Goal: Information Seeking & Learning: Learn about a topic

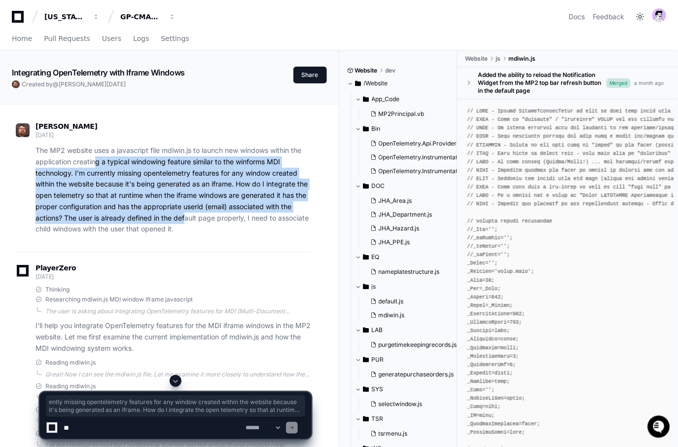
drag, startPoint x: 186, startPoint y: 216, endPoint x: 96, endPoint y: 164, distance: 104.2
click at [94, 163] on p "The MP2 website uses a javascript file mdiwin.js to launch new windows within t…" at bounding box center [173, 190] width 276 height 90
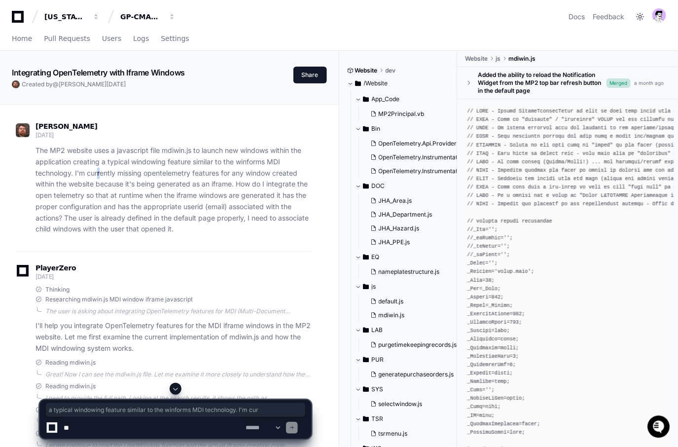
click at [100, 167] on p "The MP2 website uses a javascript file mdiwin.js to launch new windows within t…" at bounding box center [173, 190] width 276 height 90
click at [195, 229] on p "The MP2 website uses a javascript file mdiwin.js to launch new windows within t…" at bounding box center [173, 190] width 276 height 90
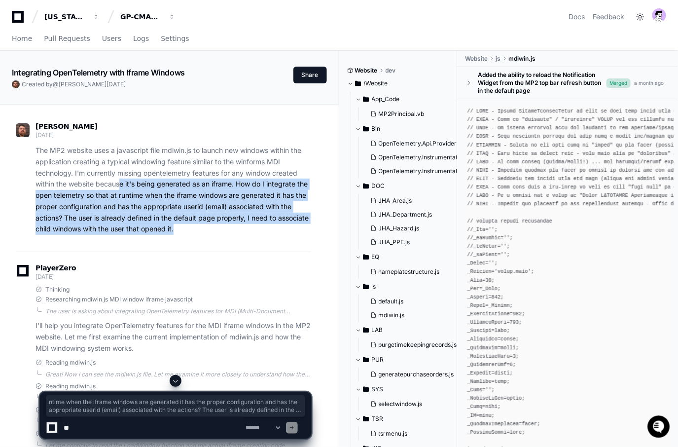
drag, startPoint x: 191, startPoint y: 229, endPoint x: 120, endPoint y: 188, distance: 82.3
click at [120, 188] on p "The MP2 website uses a javascript file mdiwin.js to launch new windows within t…" at bounding box center [173, 190] width 276 height 90
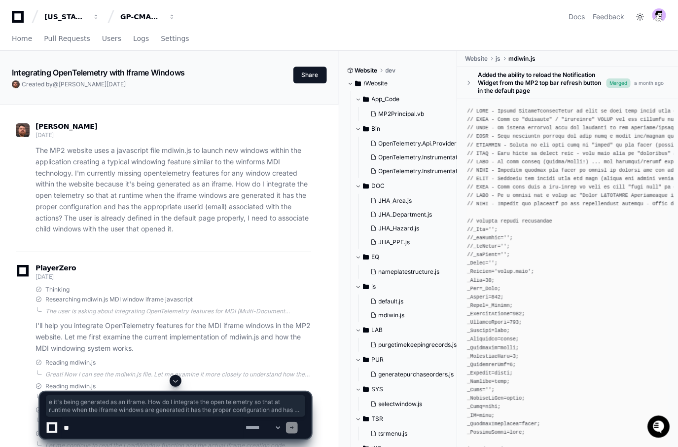
click at [121, 189] on p "The MP2 website uses a javascript file mdiwin.js to launch new windows within t…" at bounding box center [173, 190] width 276 height 90
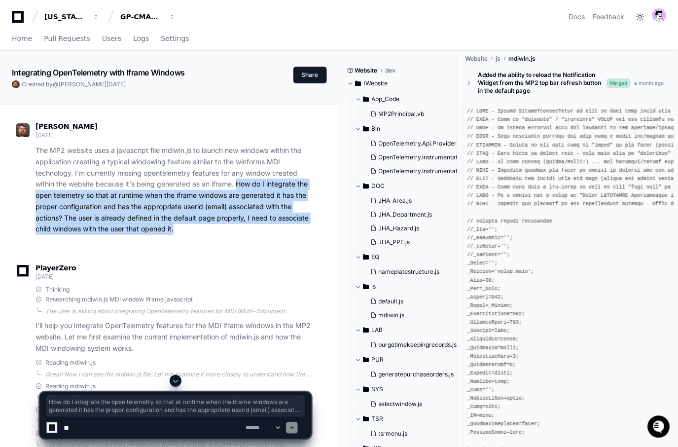
drag, startPoint x: 179, startPoint y: 226, endPoint x: 239, endPoint y: 185, distance: 72.3
click at [239, 185] on p "The MP2 website uses a javascript file mdiwin.js to launch new windows within t…" at bounding box center [173, 190] width 276 height 90
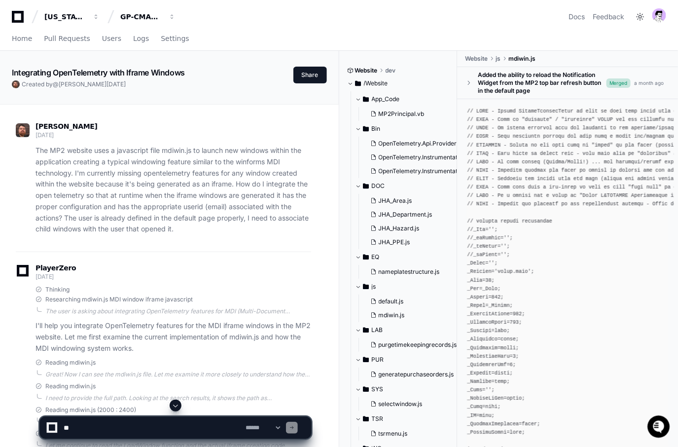
click at [204, 220] on p "The MP2 website uses a javascript file mdiwin.js to launch new windows within t…" at bounding box center [173, 190] width 276 height 90
click at [226, 239] on div "David Fonda 15 days ago The MP2 website uses a javascript file mdiwin.js to lau…" at bounding box center [163, 180] width 295 height 141
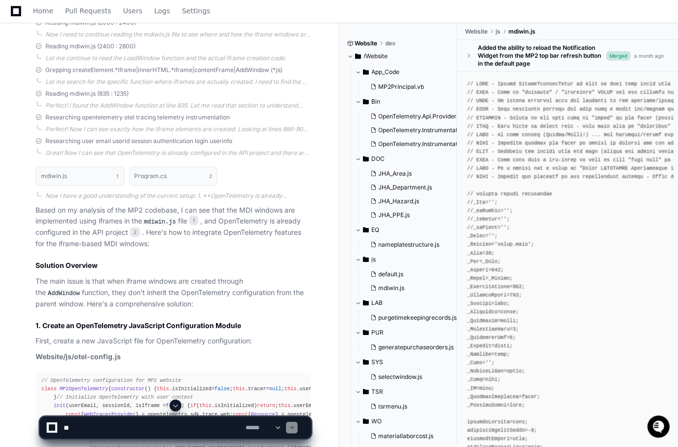
scroll to position [952, 0]
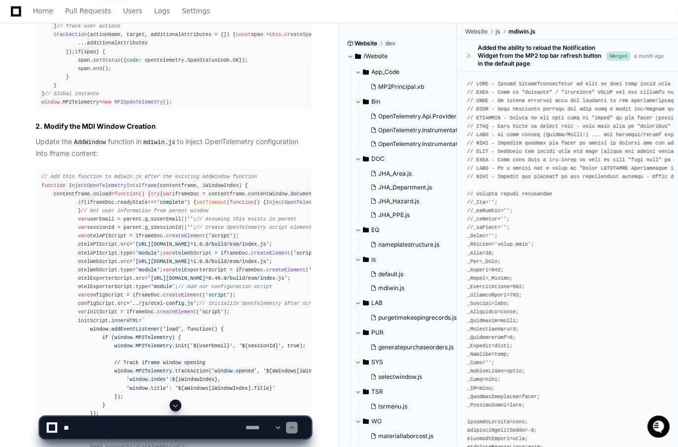
click at [179, 403] on span at bounding box center [176, 405] width 8 height 8
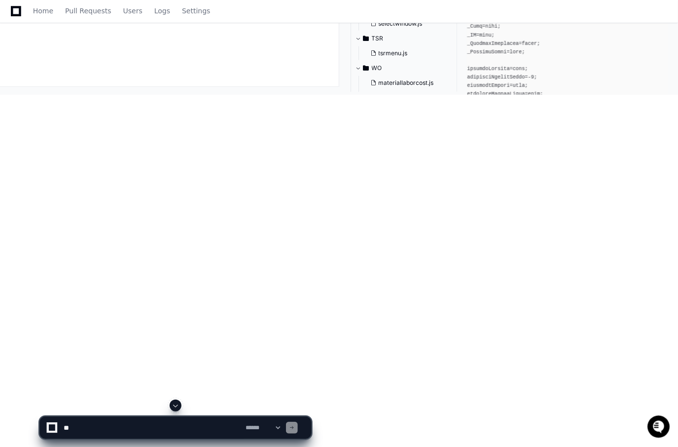
scroll to position [8026, 0]
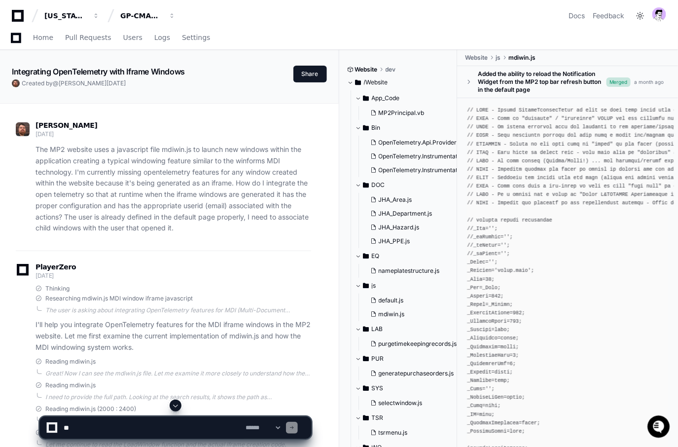
scroll to position [0, 0]
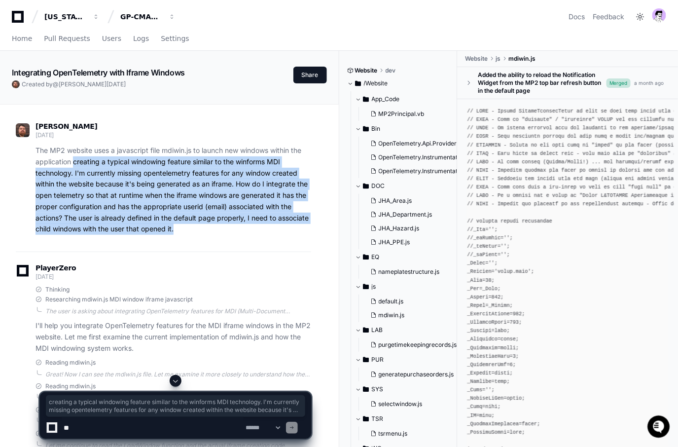
drag, startPoint x: 221, startPoint y: 225, endPoint x: 74, endPoint y: 163, distance: 159.7
click at [72, 162] on p "The MP2 website uses a javascript file mdiwin.js to launch new windows within t…" at bounding box center [173, 190] width 276 height 90
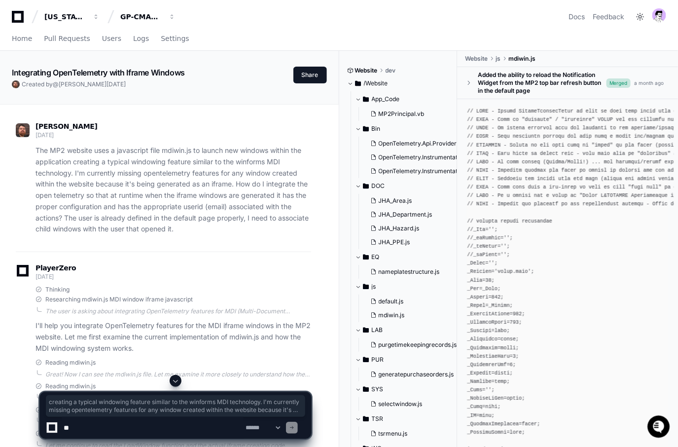
click at [85, 170] on p "The MP2 website uses a javascript file mdiwin.js to launch new windows within t…" at bounding box center [173, 190] width 276 height 90
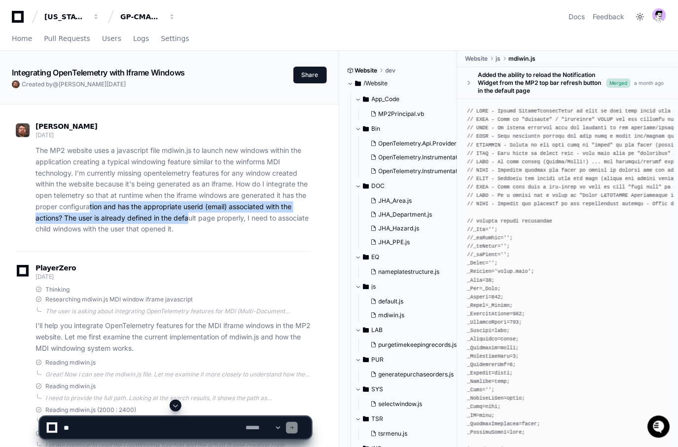
drag, startPoint x: 188, startPoint y: 217, endPoint x: 88, endPoint y: 203, distance: 101.6
click at [88, 205] on p "The MP2 website uses a javascript file mdiwin.js to launch new windows within t…" at bounding box center [173, 190] width 276 height 90
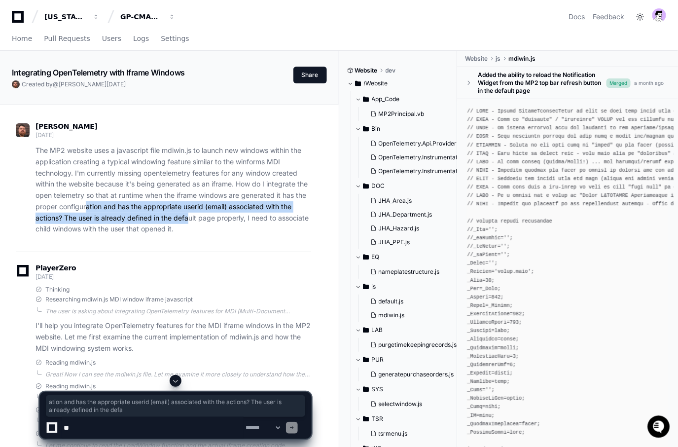
click at [88, 203] on p "The MP2 website uses a javascript file mdiwin.js to launch new windows within t…" at bounding box center [173, 190] width 276 height 90
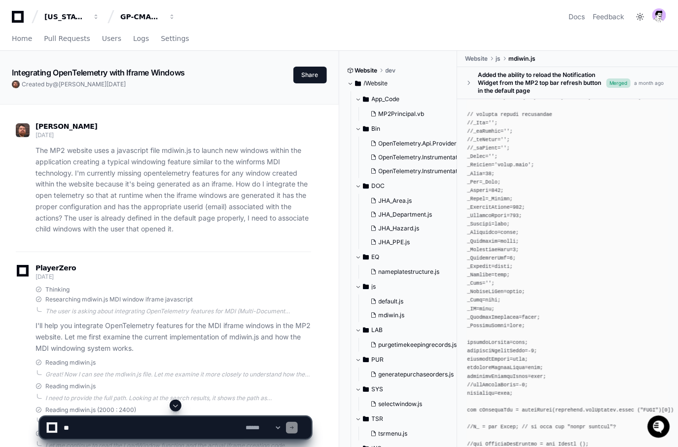
drag, startPoint x: 146, startPoint y: 181, endPoint x: 190, endPoint y: 190, distance: 44.3
click at [147, 181] on p "The MP2 website uses a javascript file mdiwin.js to launch new windows within t…" at bounding box center [173, 190] width 276 height 90
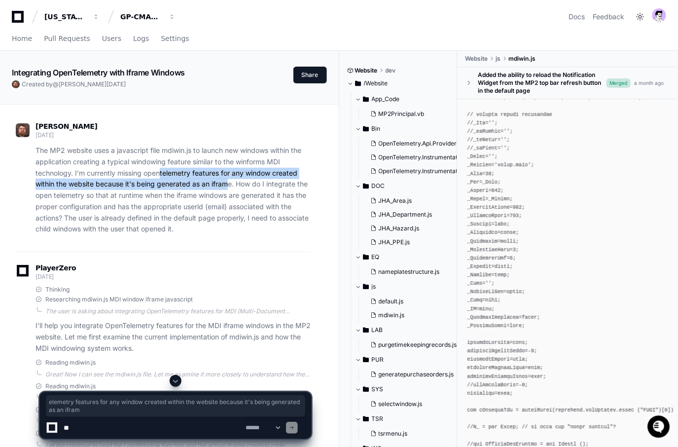
drag, startPoint x: 227, startPoint y: 188, endPoint x: 161, endPoint y: 171, distance: 68.1
click at [161, 171] on p "The MP2 website uses a javascript file mdiwin.js to launch new windows within t…" at bounding box center [173, 190] width 276 height 90
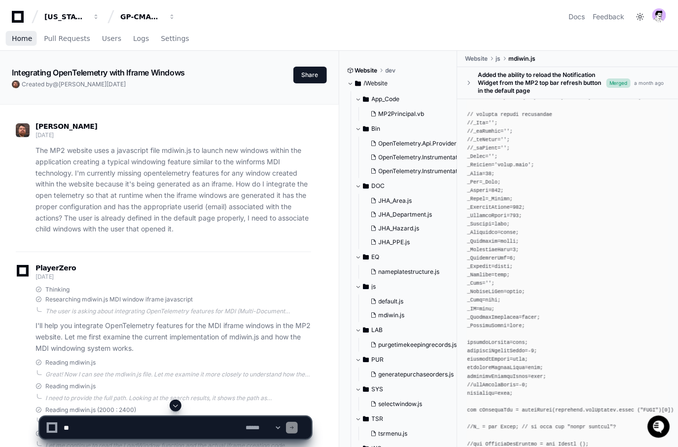
click at [18, 40] on span "Home" at bounding box center [22, 38] width 20 height 6
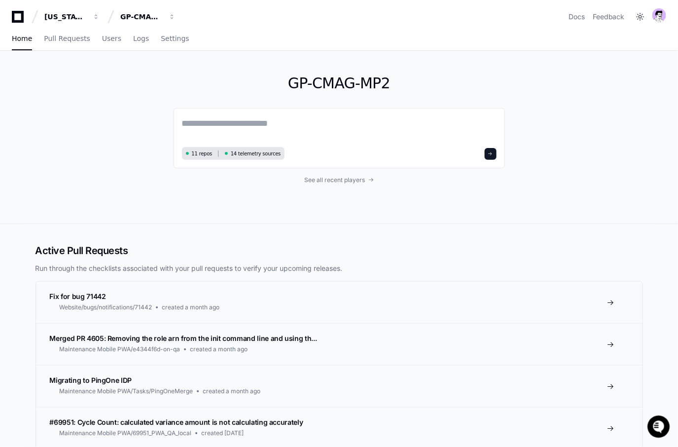
click at [67, 2] on div "Georgia Pacific GP-CMAG-MP2 Docs Feedback" at bounding box center [339, 13] width 678 height 26
click at [67, 12] on div "Georgia Pacific" at bounding box center [65, 17] width 42 height 10
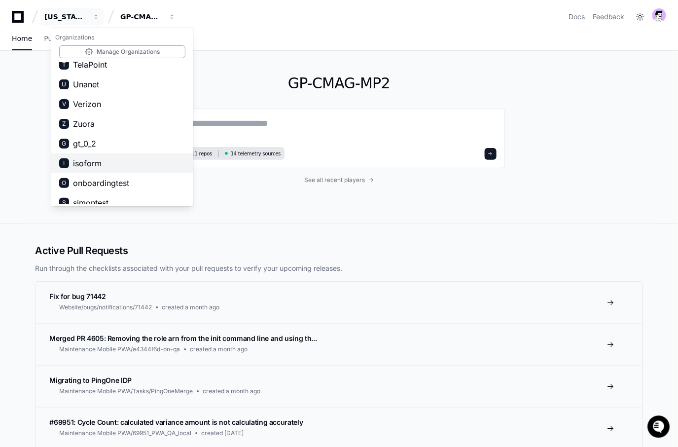
scroll to position [743, 0]
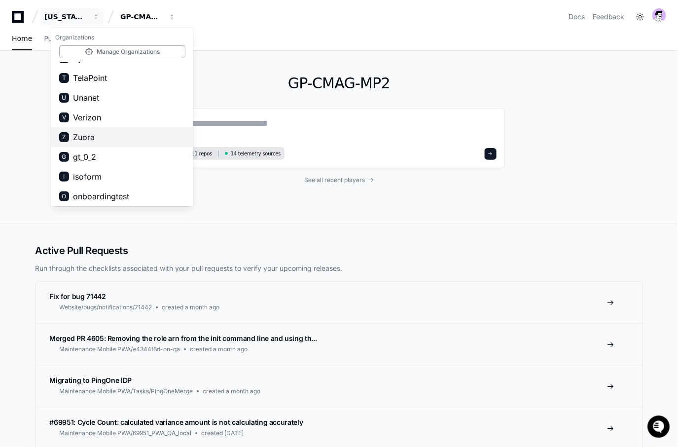
click at [99, 132] on button "Z Zuora" at bounding box center [122, 137] width 142 height 20
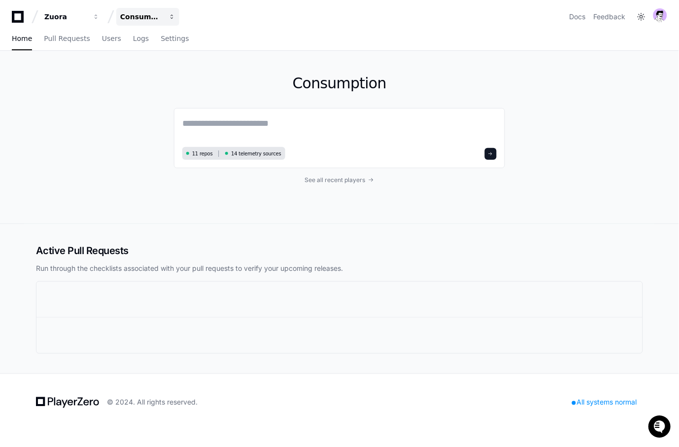
click at [87, 14] on div "Consumption" at bounding box center [65, 17] width 42 height 10
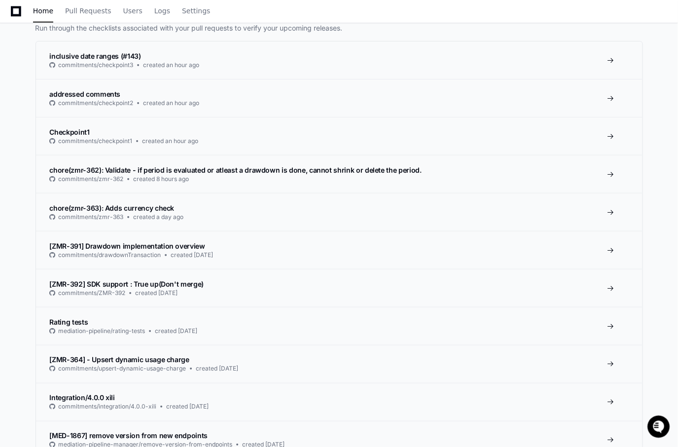
scroll to position [132, 0]
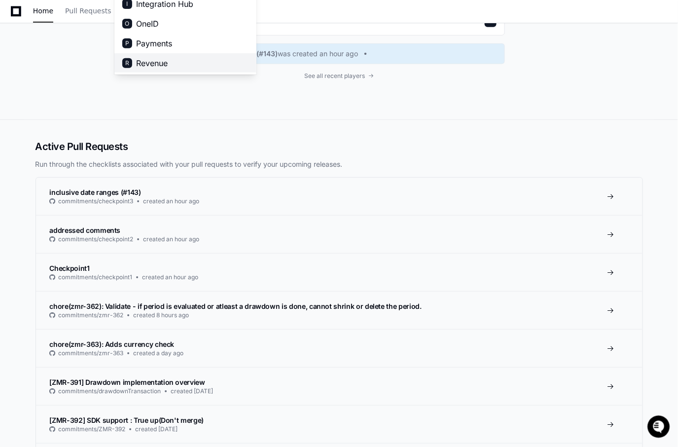
click at [167, 61] on span "Revenue" at bounding box center [152, 63] width 32 height 12
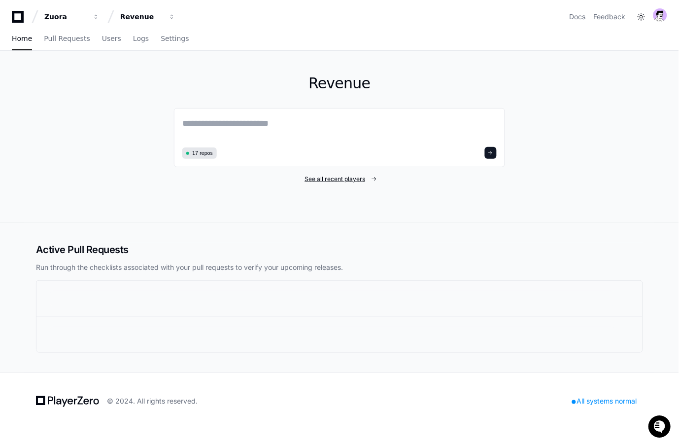
click at [321, 177] on span "See all recent players" at bounding box center [335, 179] width 61 height 8
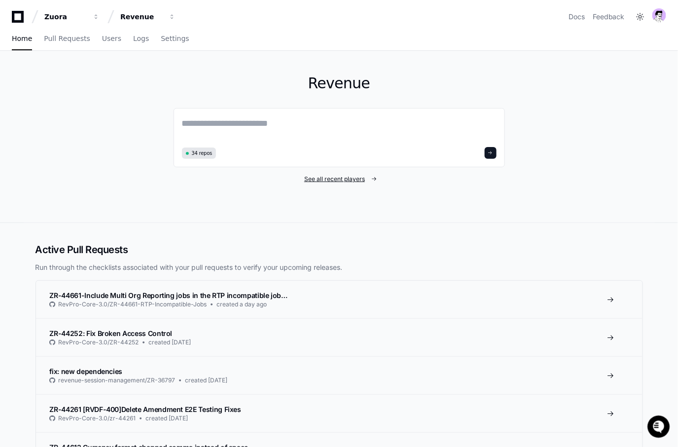
click at [336, 180] on span "See all recent players" at bounding box center [334, 179] width 61 height 8
click at [351, 180] on span "See all recent players" at bounding box center [334, 179] width 61 height 8
click at [550, 150] on div "Revenue 17 repos See all recent players" at bounding box center [339, 137] width 631 height 172
click at [363, 185] on div "Revenue 17 repos See all recent players" at bounding box center [338, 137] width 331 height 172
click at [361, 180] on span "See all recent players" at bounding box center [334, 179] width 61 height 8
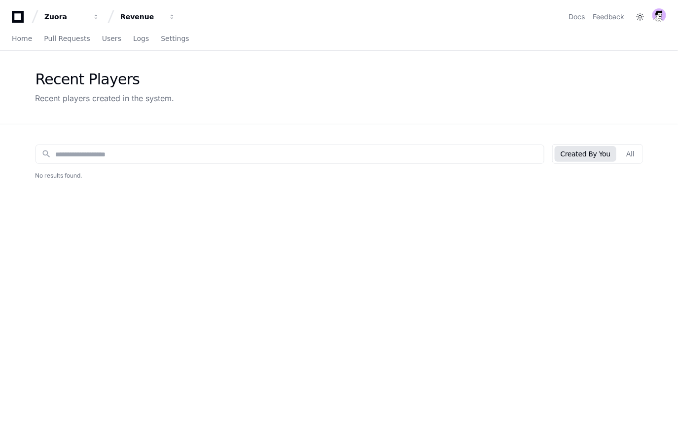
click at [640, 162] on div "Created By You All" at bounding box center [597, 154] width 91 height 20
click at [633, 154] on button "All" at bounding box center [630, 154] width 20 height 16
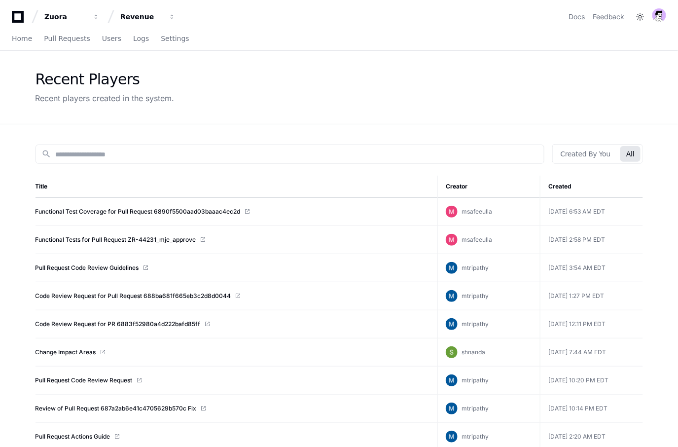
click at [198, 134] on div "search Created By You All Title Creator Created Functional Test Coverage for Pu…" at bounding box center [339, 347] width 631 height 447
click at [307, 67] on div "Recent Players Recent players created in the system." at bounding box center [339, 87] width 631 height 73
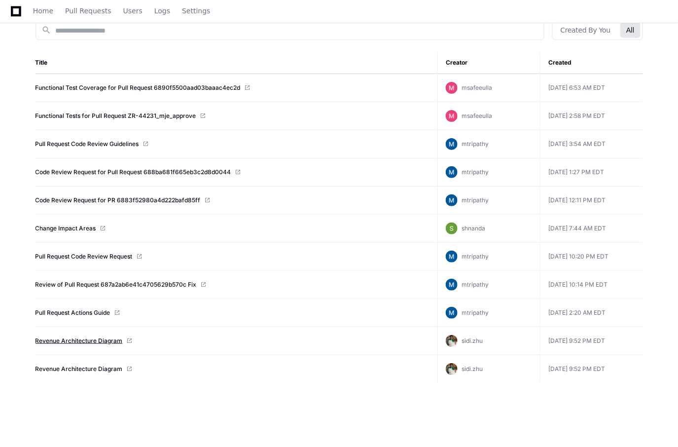
click at [97, 340] on link "Revenue Architecture Diagram" at bounding box center [78, 341] width 87 height 8
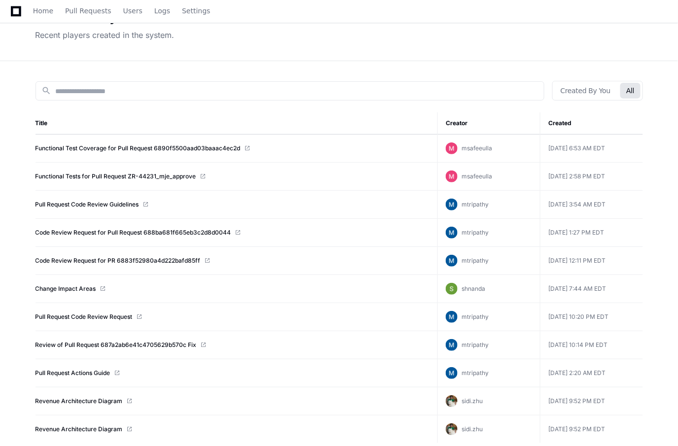
scroll to position [0, 0]
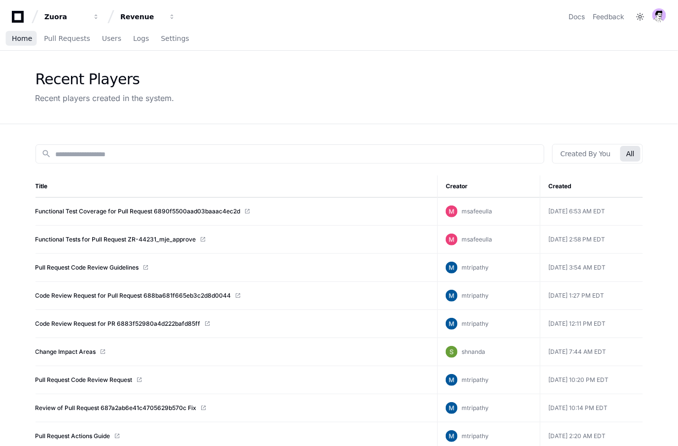
click at [18, 40] on span "Home" at bounding box center [22, 38] width 20 height 6
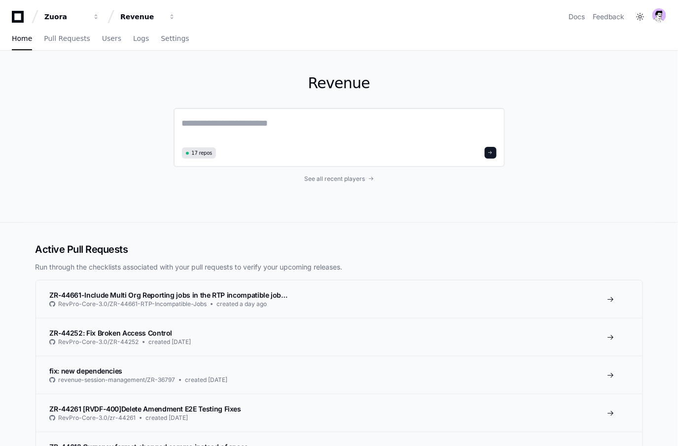
click at [250, 128] on textarea at bounding box center [339, 130] width 314 height 28
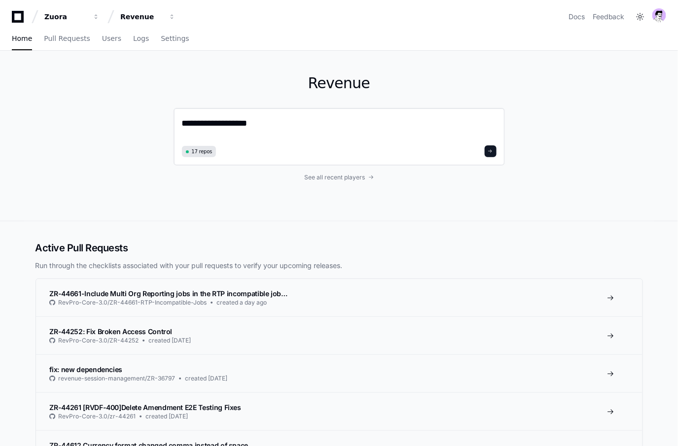
drag, startPoint x: 271, startPoint y: 130, endPoint x: 262, endPoint y: 125, distance: 10.0
click at [262, 125] on textarea "**********" at bounding box center [339, 129] width 314 height 26
drag, startPoint x: 346, startPoint y: 158, endPoint x: 352, endPoint y: 152, distance: 8.4
click at [348, 156] on div "**********" at bounding box center [338, 137] width 331 height 58
click at [380, 135] on textarea "**********" at bounding box center [339, 129] width 314 height 26
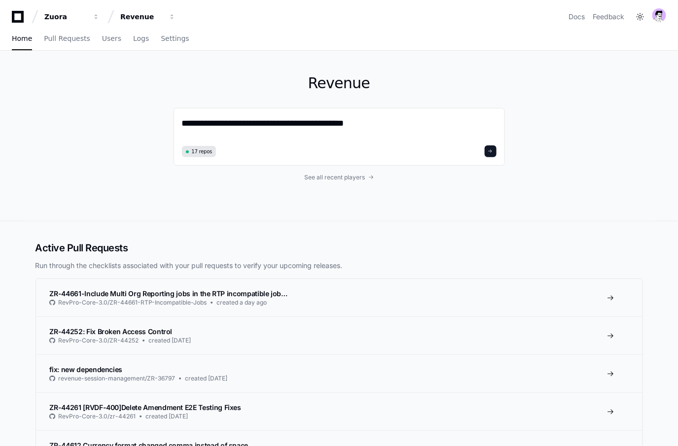
click at [600, 116] on div "**********" at bounding box center [339, 136] width 631 height 170
click at [392, 119] on textarea "**********" at bounding box center [339, 129] width 314 height 26
type textarea "**********"
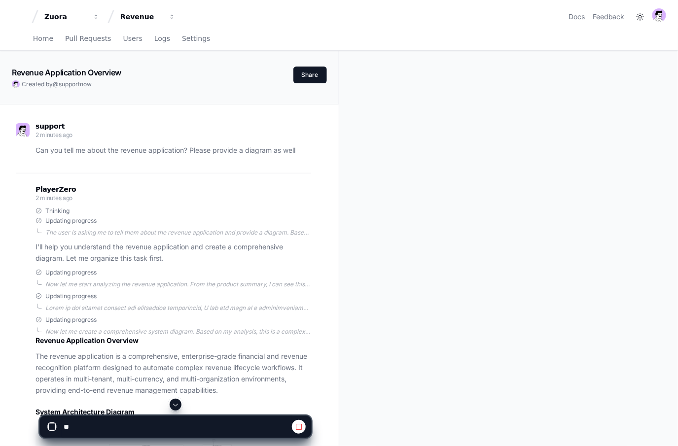
scroll to position [393, 0]
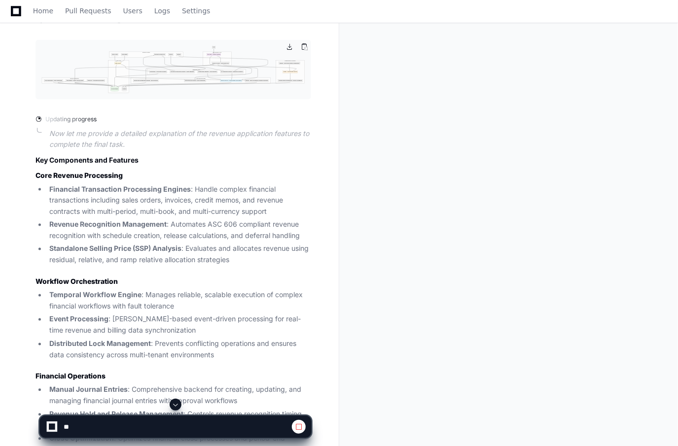
click at [202, 68] on img at bounding box center [173, 70] width 276 height 60
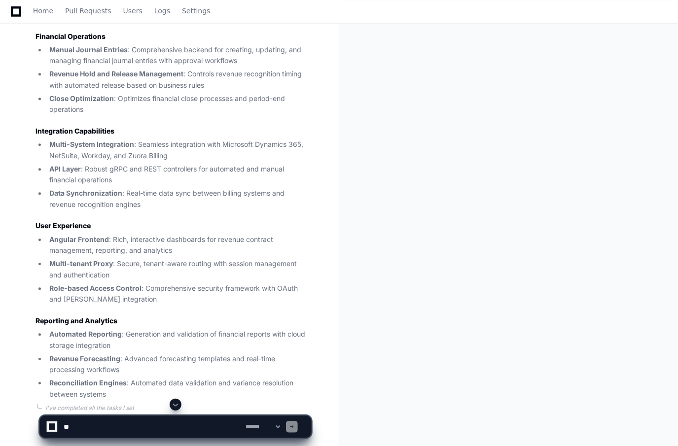
scroll to position [751, 0]
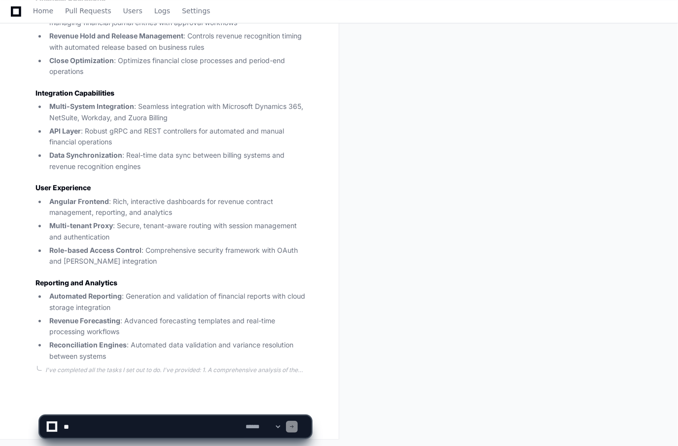
click at [96, 423] on textarea at bounding box center [153, 427] width 182 height 22
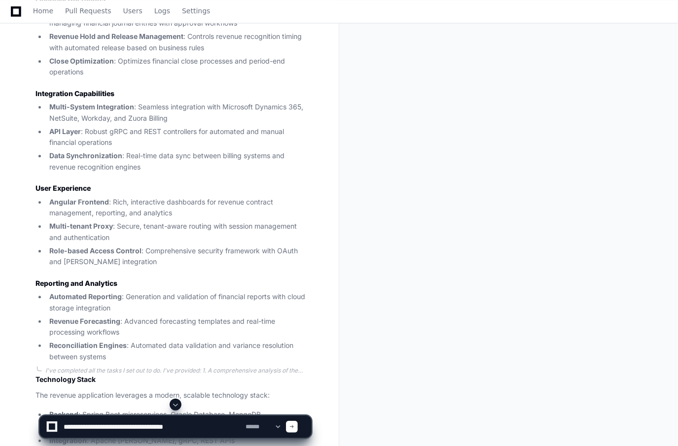
scroll to position [951, 0]
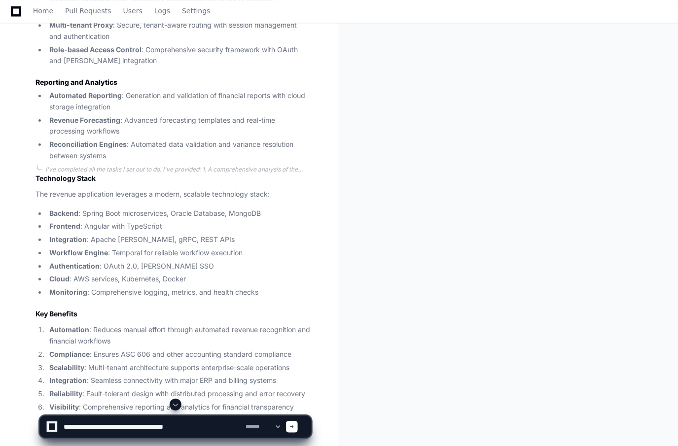
type textarea "**********"
click at [294, 428] on span at bounding box center [291, 426] width 5 height 5
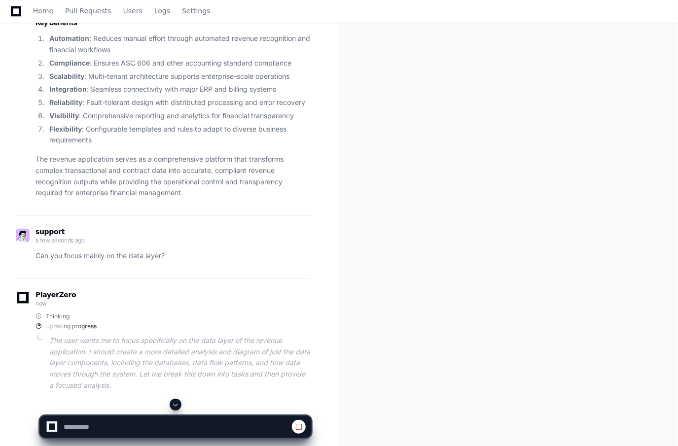
scroll to position [1265, 0]
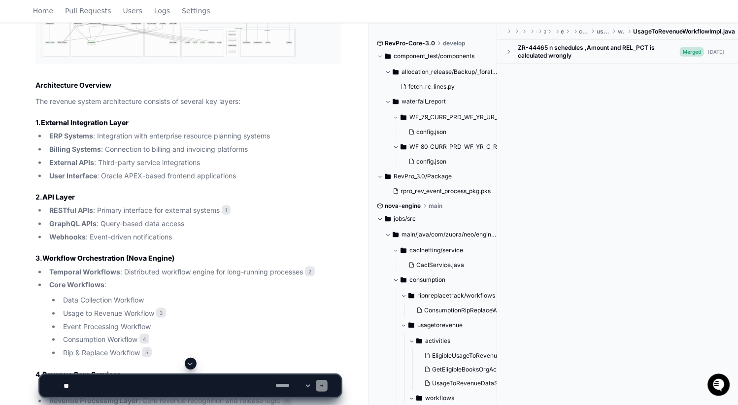
scroll to position [547, 0]
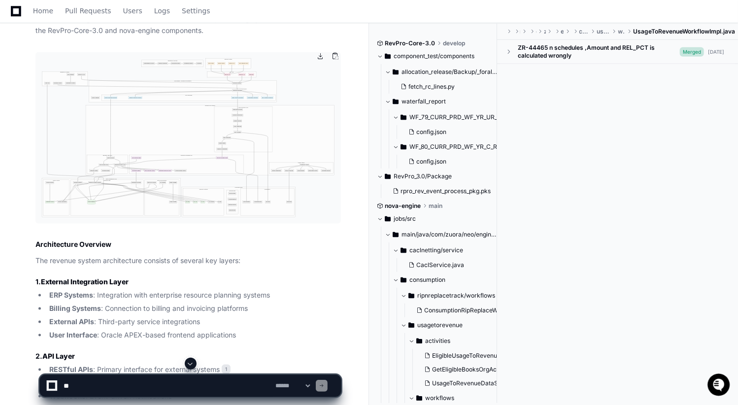
click at [157, 160] on img at bounding box center [188, 138] width 306 height 172
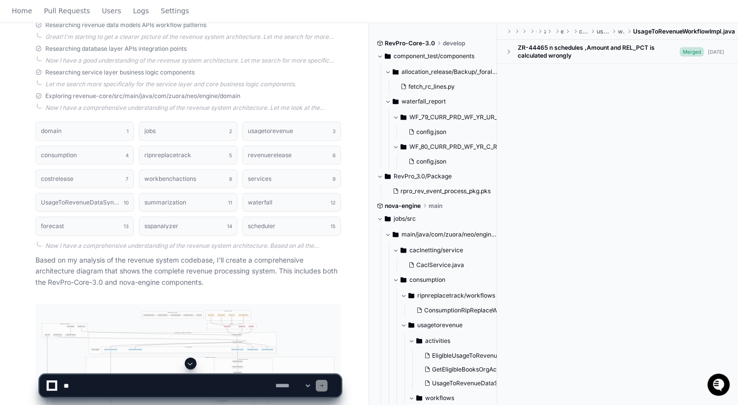
scroll to position [0, 0]
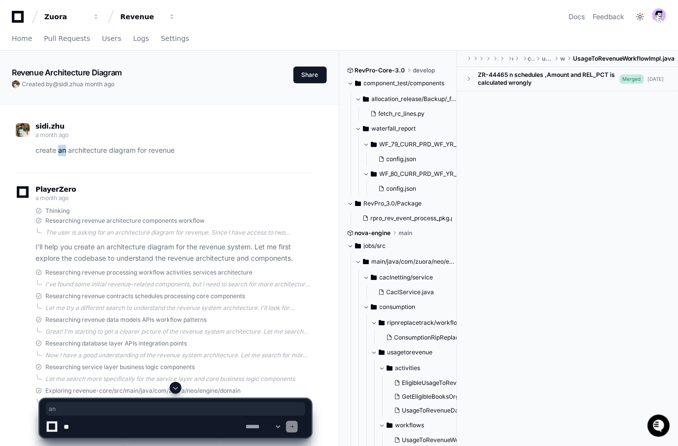
drag, startPoint x: 167, startPoint y: 148, endPoint x: 66, endPoint y: 151, distance: 101.1
click at [66, 151] on p "create an architecture diagram for revenue" at bounding box center [173, 150] width 276 height 11
